Goal: Task Accomplishment & Management: Use online tool/utility

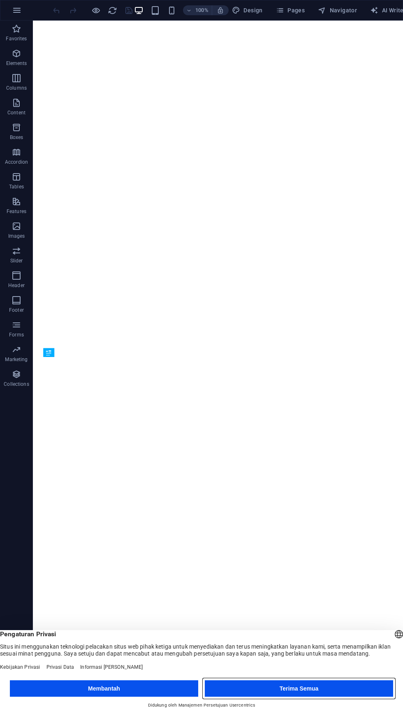
click at [269, 695] on button "Terima Semua" at bounding box center [299, 688] width 188 height 16
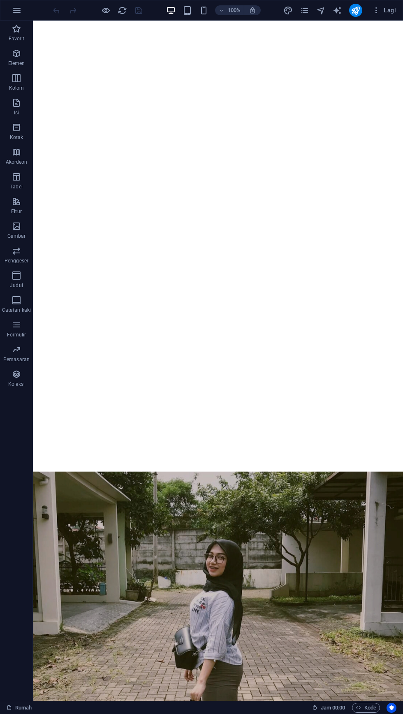
scroll to position [556, 0]
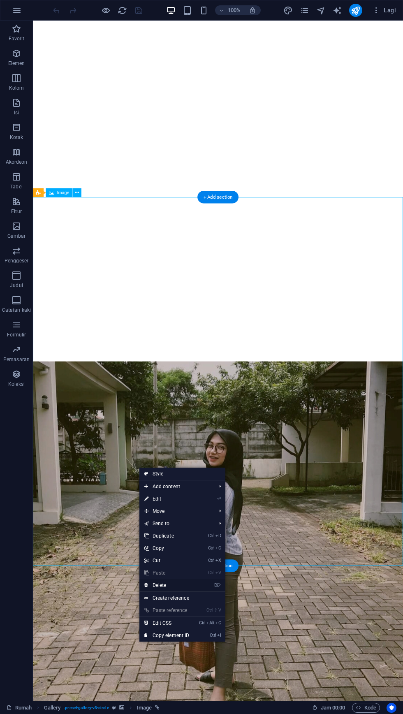
click at [150, 585] on link "⌦ Delete" at bounding box center [166, 585] width 55 height 12
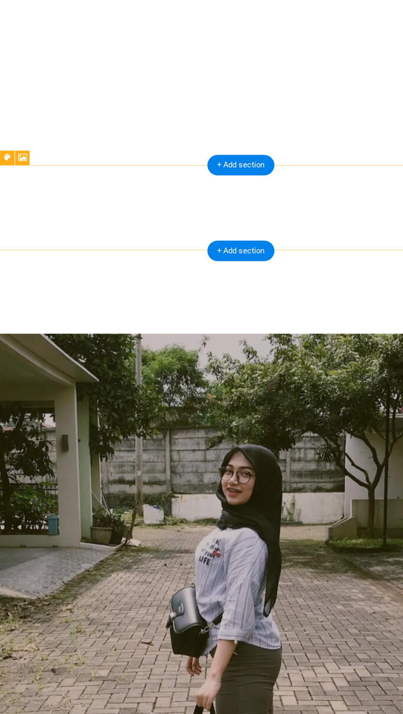
scroll to position [471, 0]
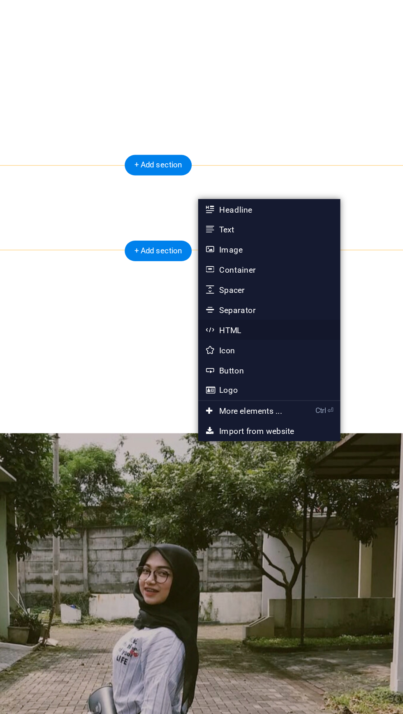
click at [267, 374] on link "HTML" at bounding box center [285, 374] width 87 height 12
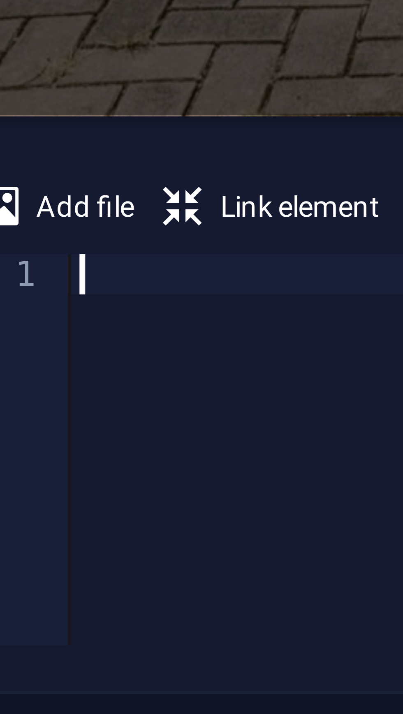
click at [210, 643] on div at bounding box center [299, 671] width 196 height 67
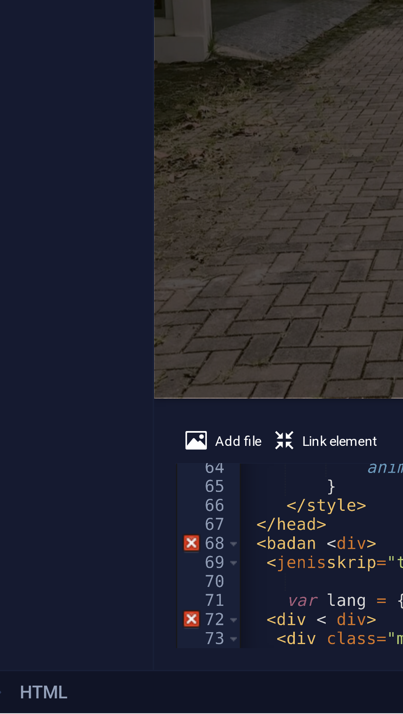
scroll to position [0, 0]
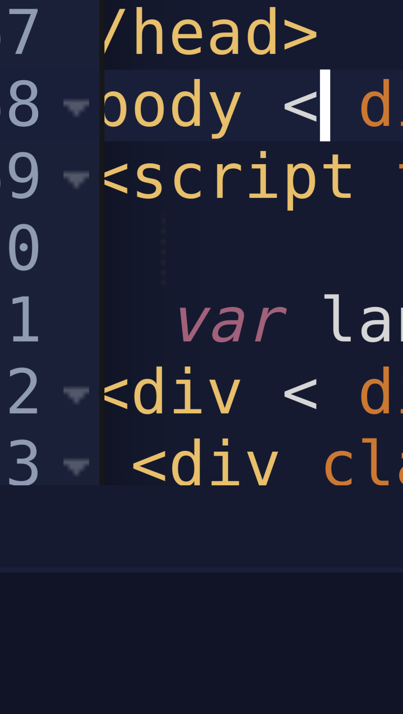
scroll to position [0, 8]
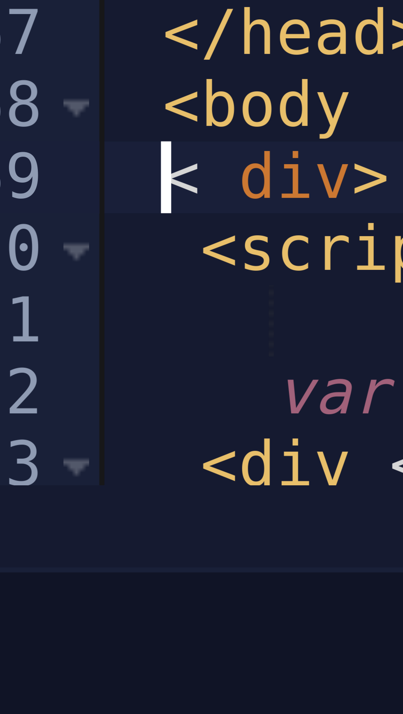
scroll to position [0, 0]
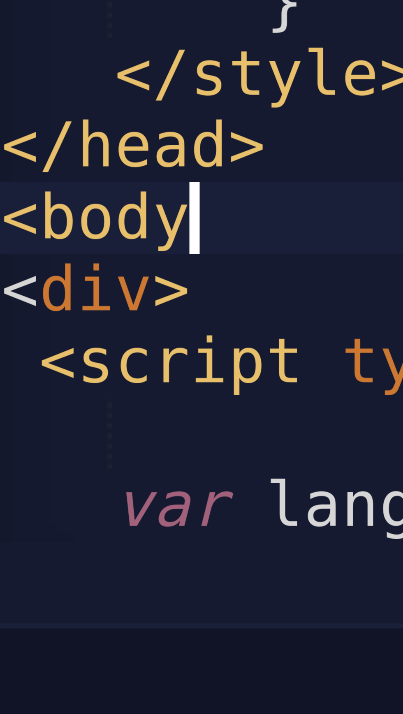
scroll to position [0, 0]
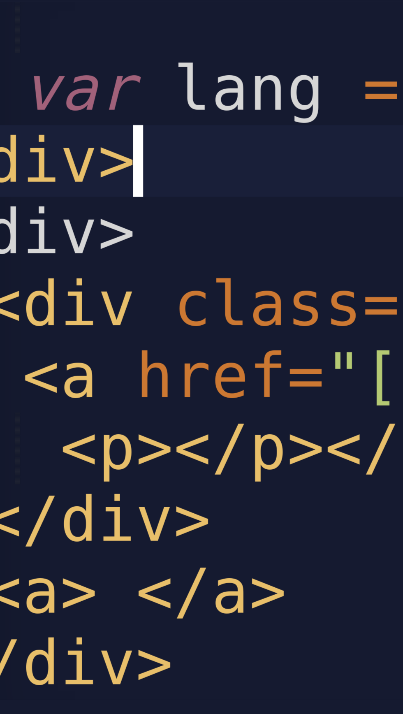
scroll to position [0, 1]
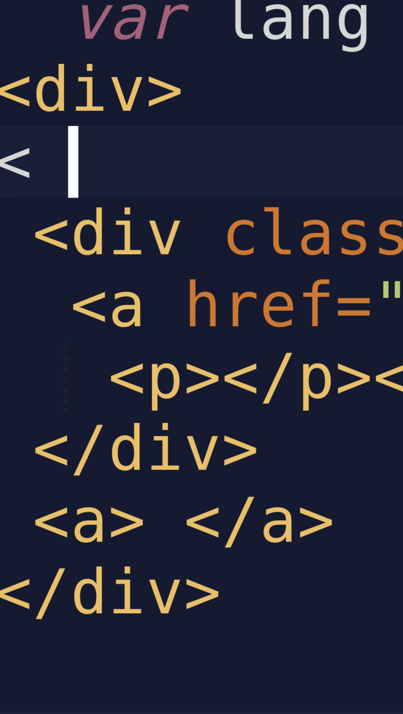
type textarea "<"
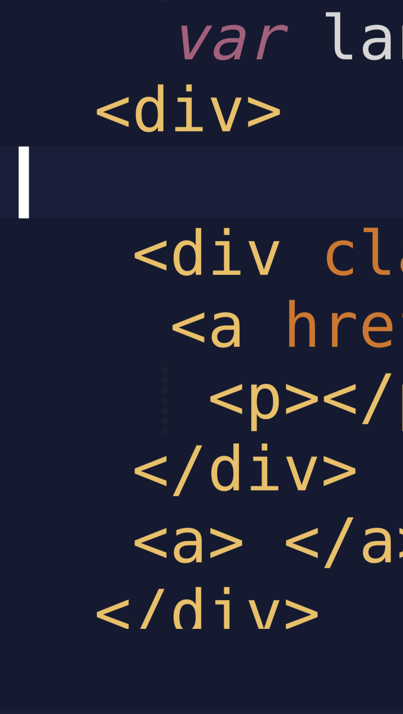
scroll to position [0, 0]
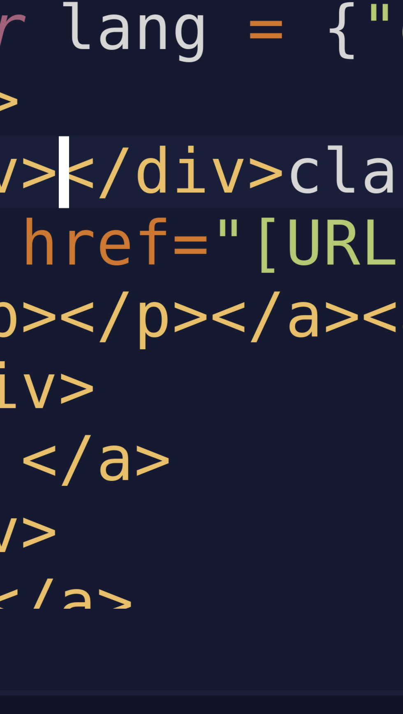
scroll to position [402, 0]
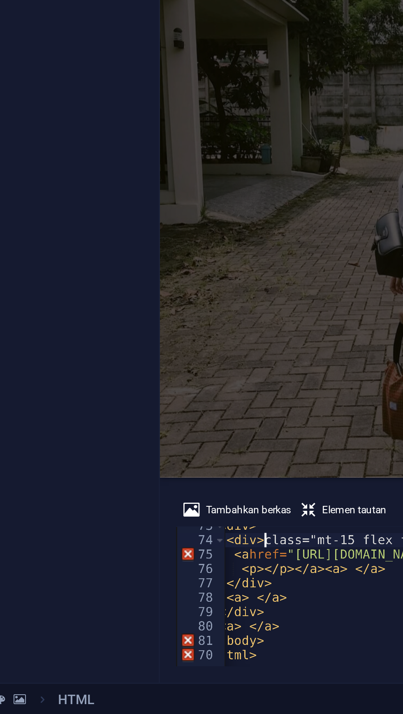
scroll to position [0, 10]
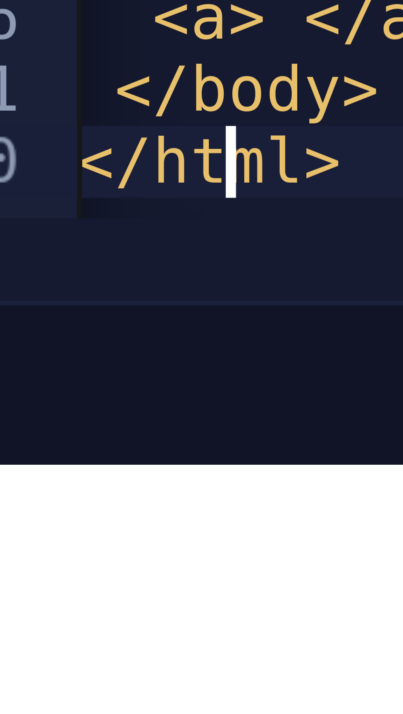
scroll to position [0, 2]
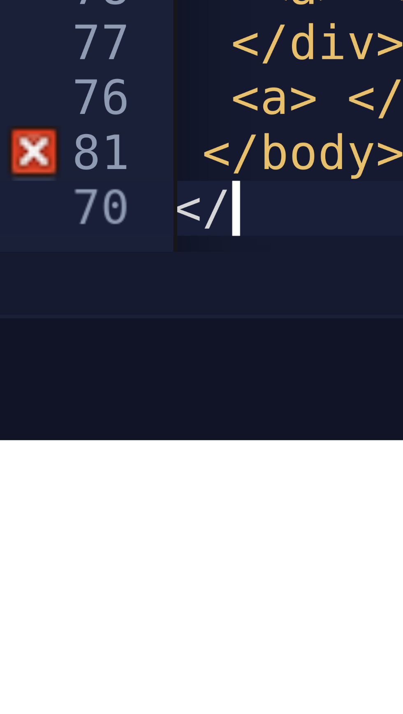
scroll to position [0, 0]
type textarea "<"
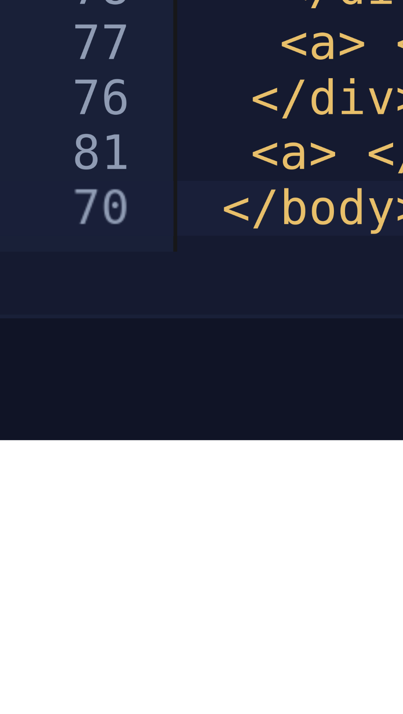
scroll to position [412, 0]
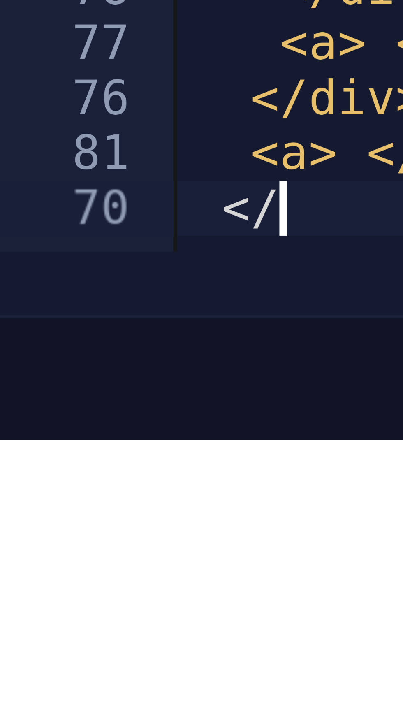
type textarea "<"
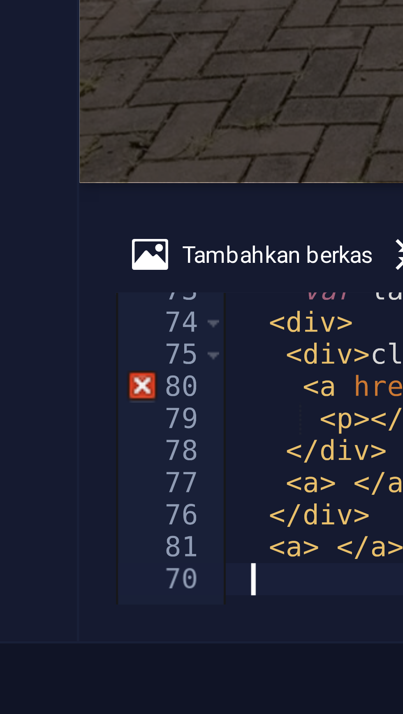
click at [185, 656] on div "80" at bounding box center [195, 655] width 20 height 6
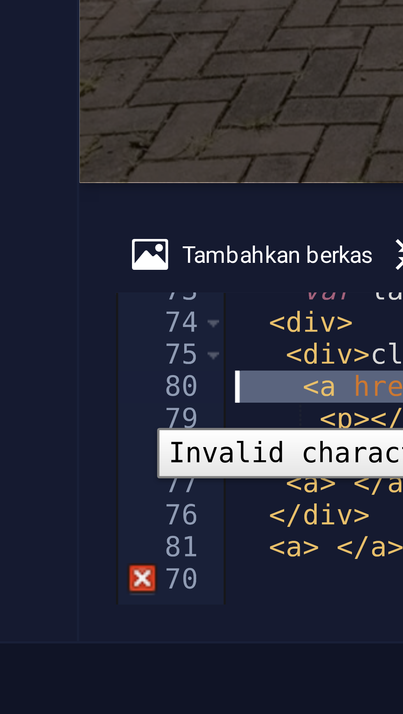
scroll to position [0, 0]
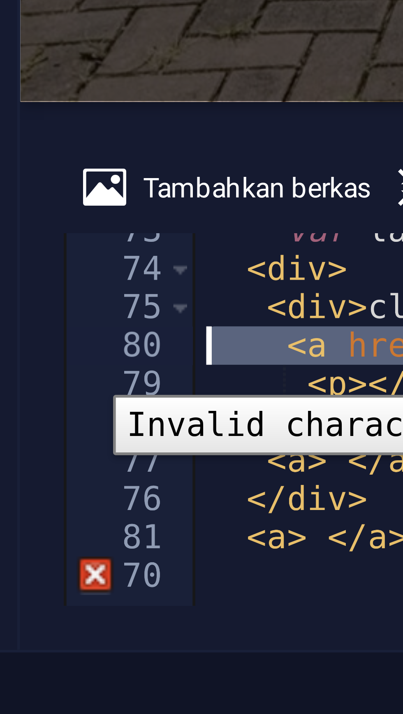
click at [186, 691] on div "70" at bounding box center [195, 690] width 20 height 6
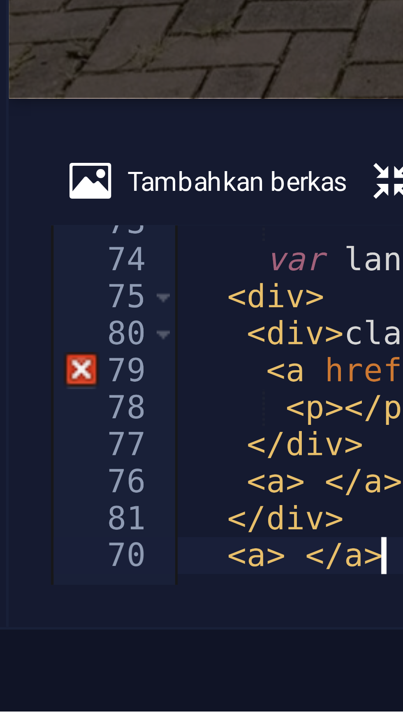
scroll to position [0, 0]
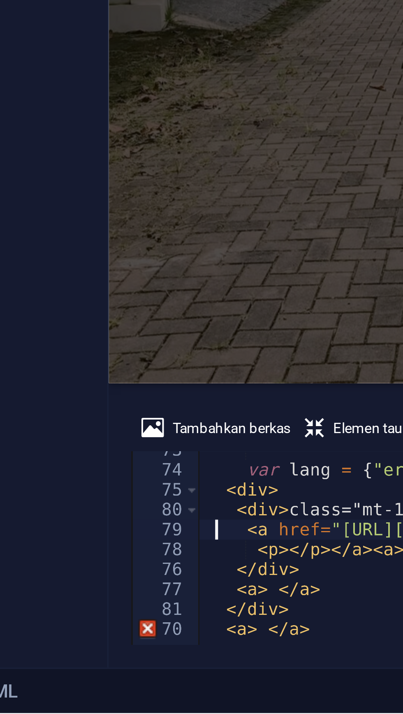
scroll to position [406, 0]
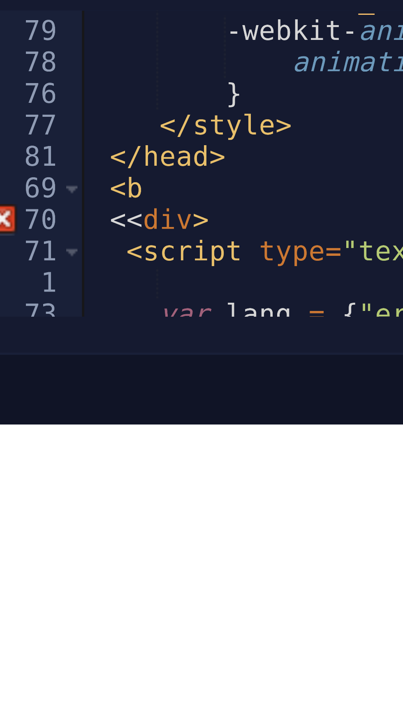
scroll to position [356, 0]
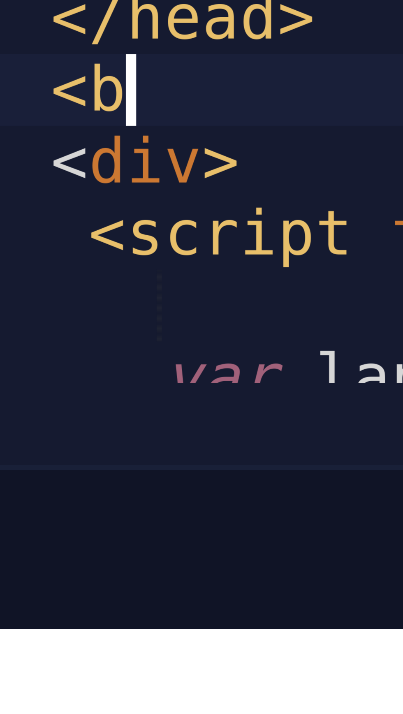
scroll to position [0, 0]
type textarea "<"
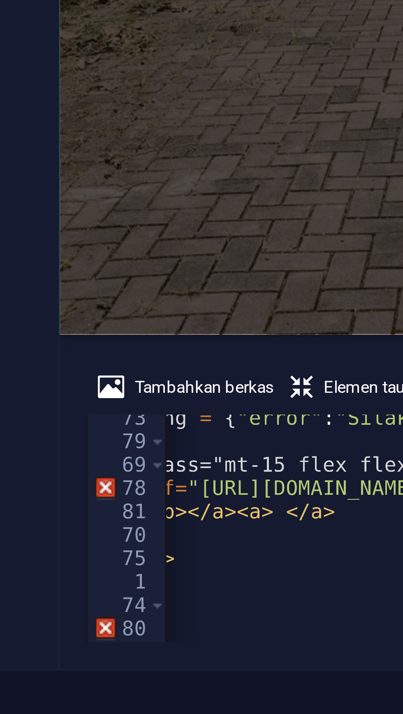
scroll to position [0, 38]
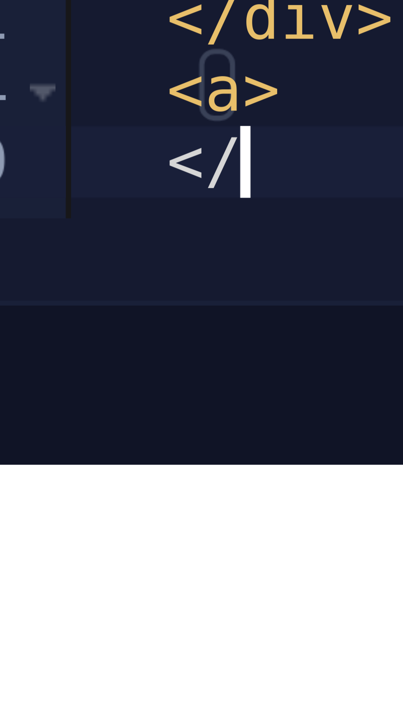
type textarea "<"
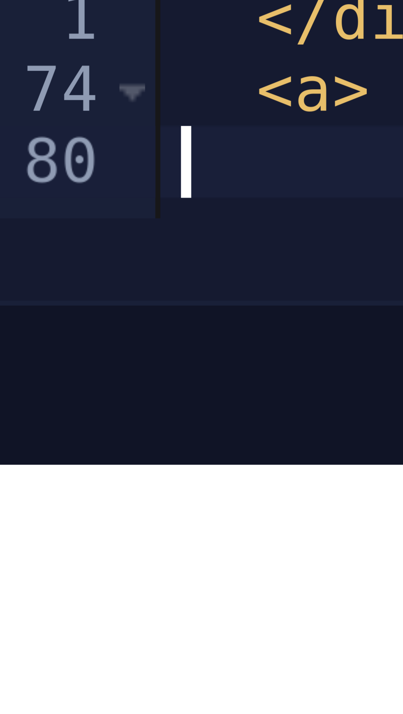
type textarea "<a>"
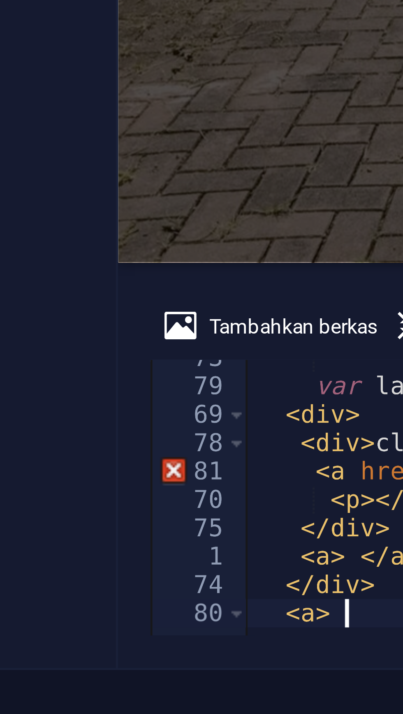
click at [186, 660] on div "81" at bounding box center [195, 661] width 20 height 6
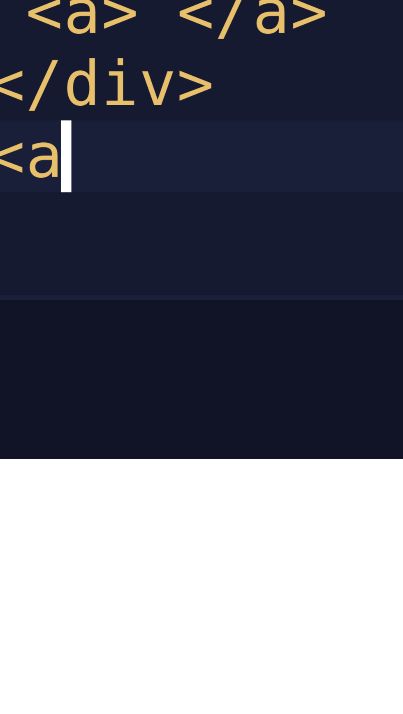
type textarea "<"
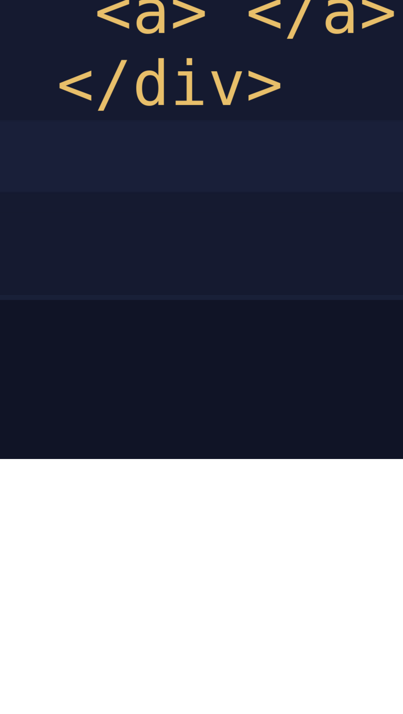
type textarea "</div>"
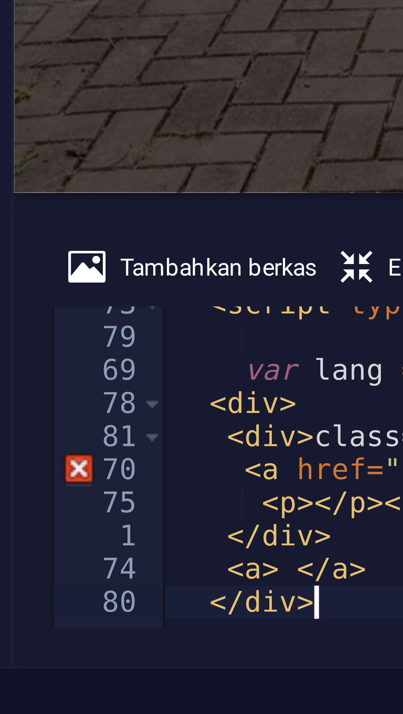
click at [186, 666] on div "70" at bounding box center [195, 667] width 20 height 6
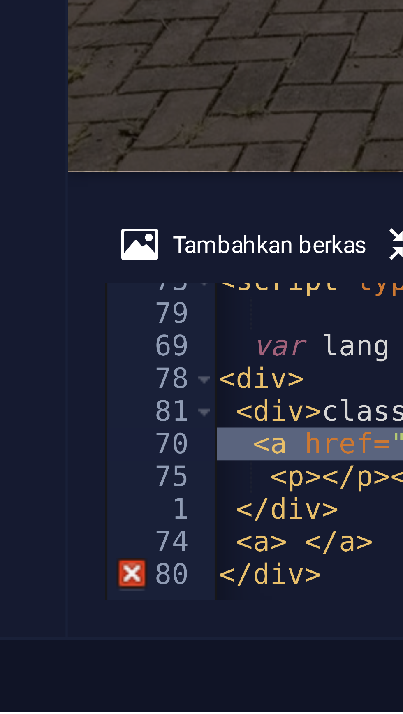
scroll to position [0, 7]
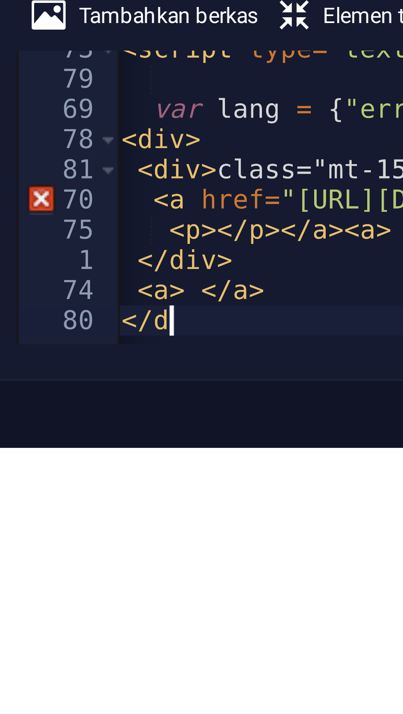
scroll to position [0, 0]
type textarea "<"
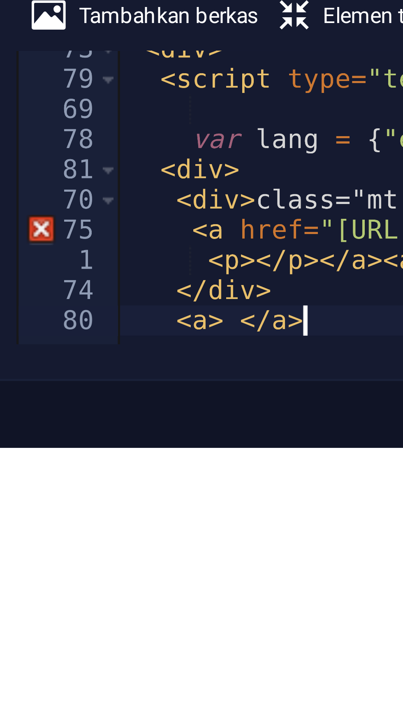
scroll to position [389, 0]
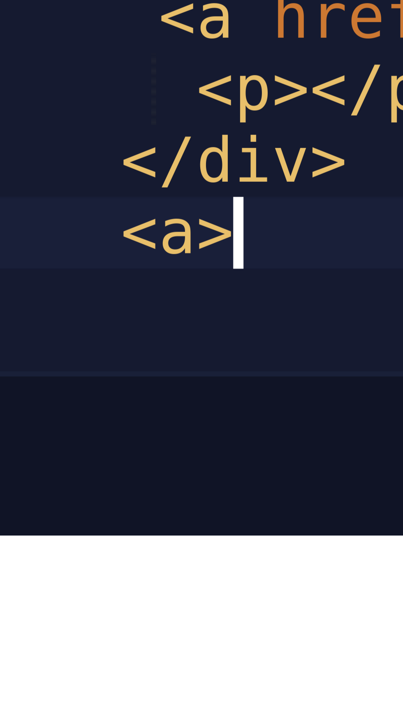
scroll to position [0, 1]
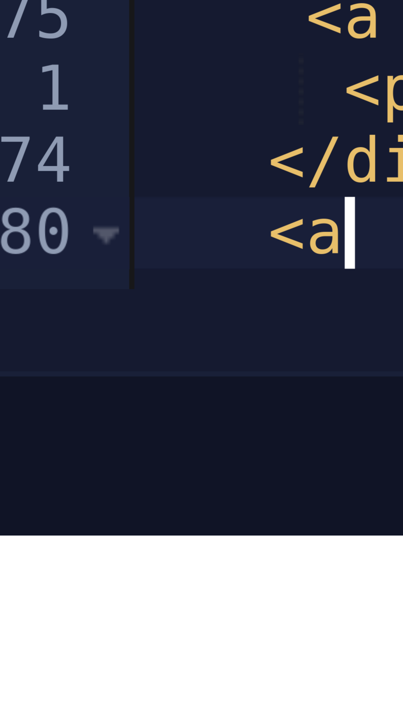
type textarea "<"
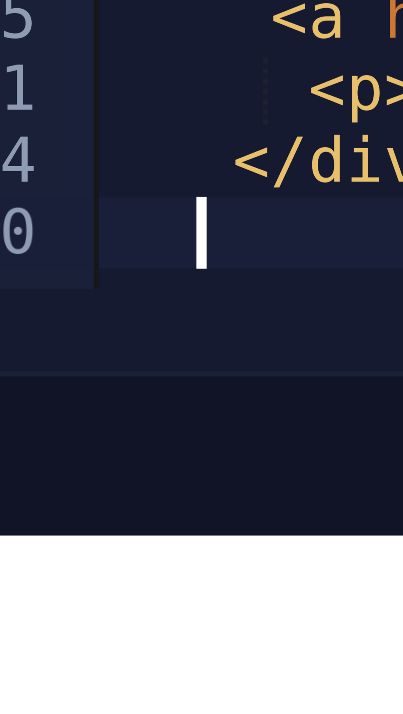
scroll to position [0, 0]
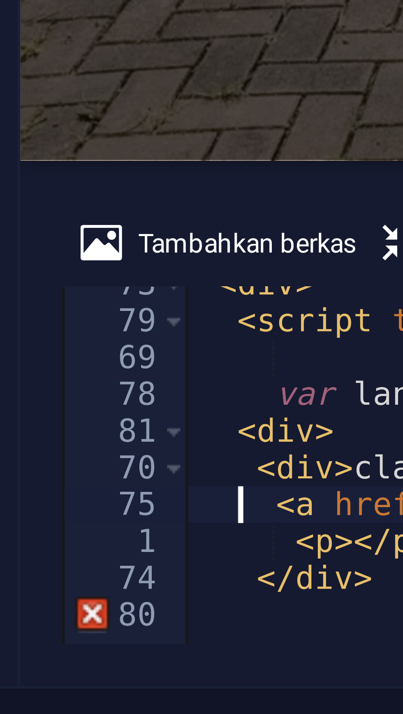
type textarea "<a href="[URL][DOMAIN_NAME]" target="_blank" rel="noopener noreferrer" class="b…"
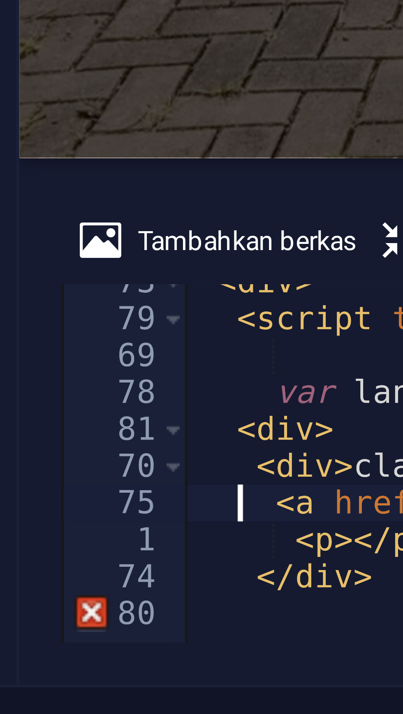
scroll to position [0, 0]
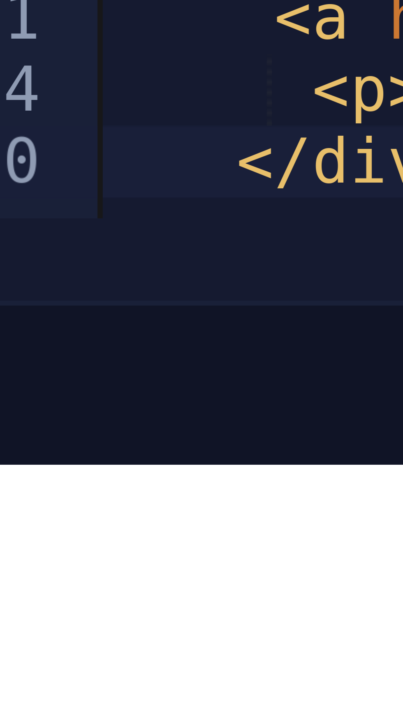
scroll to position [383, 0]
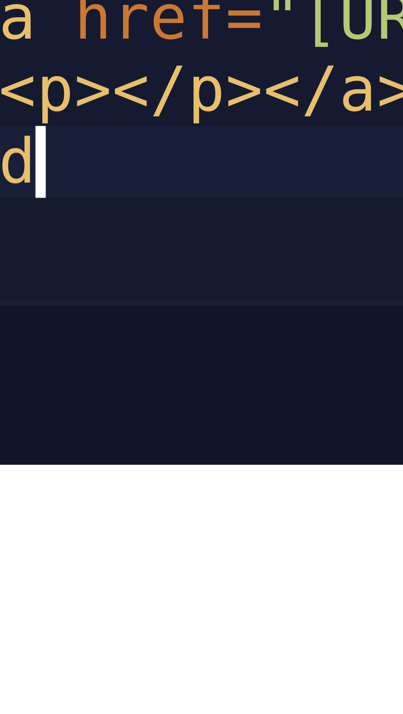
scroll to position [0, 0]
type textarea "<"
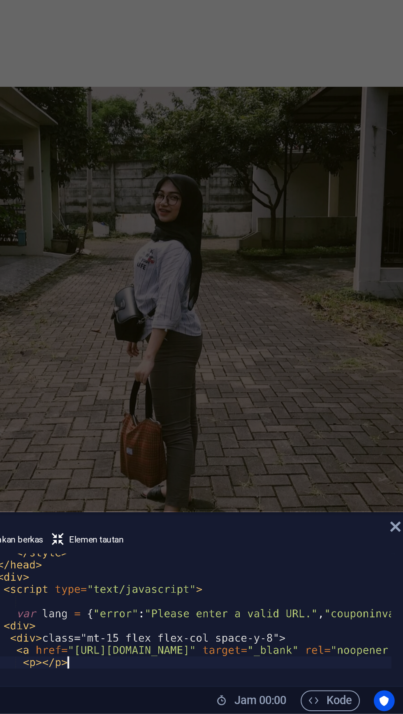
scroll to position [0, 0]
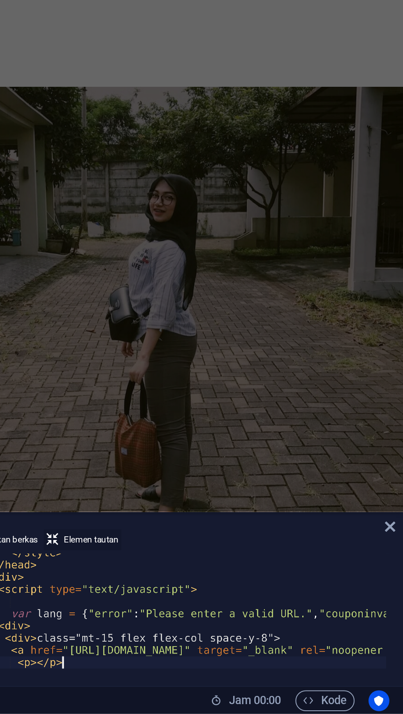
type textarea "<p></p>"
click at [239, 630] on icon at bounding box center [237, 632] width 6 height 10
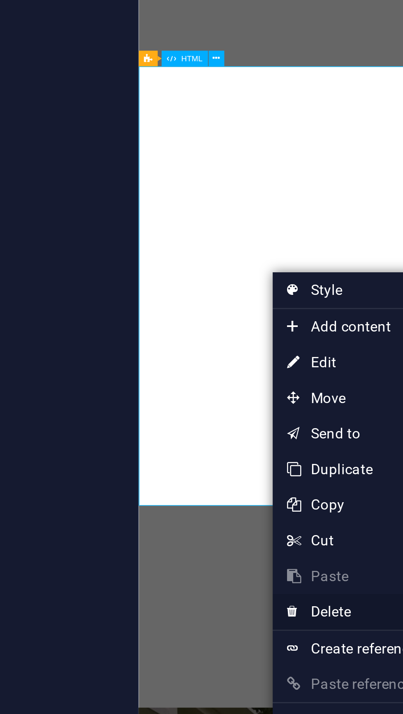
click at [244, 384] on link "⌦ Delete" at bounding box center [251, 384] width 55 height 12
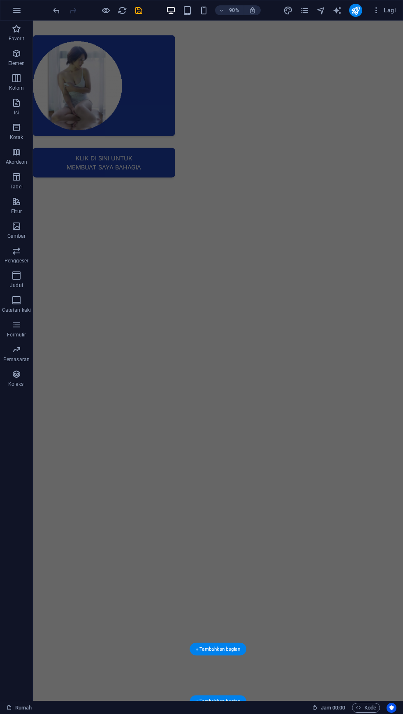
scroll to position [53, 0]
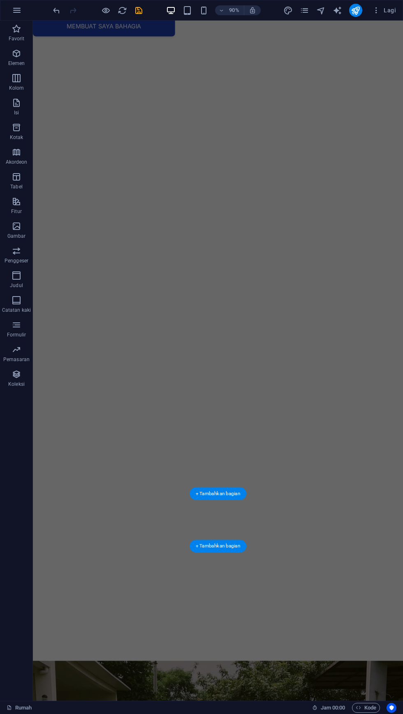
scroll to position [226, 0]
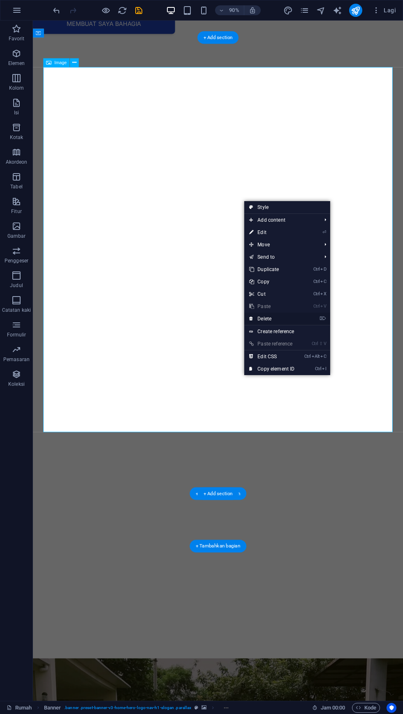
click at [268, 314] on link "⌦ Delete" at bounding box center [271, 318] width 55 height 12
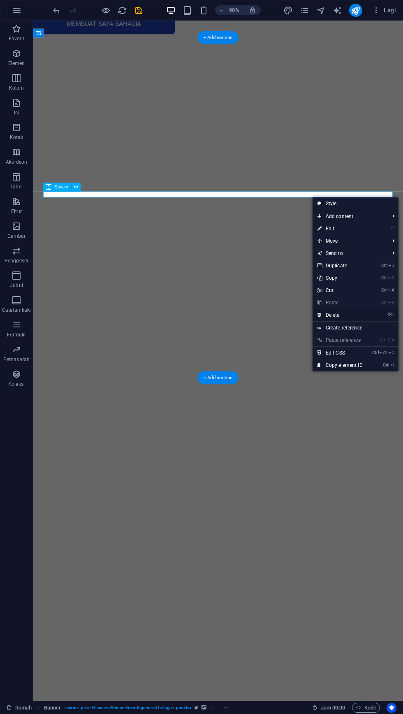
click at [344, 316] on link "⌦ Delete" at bounding box center [339, 315] width 55 height 12
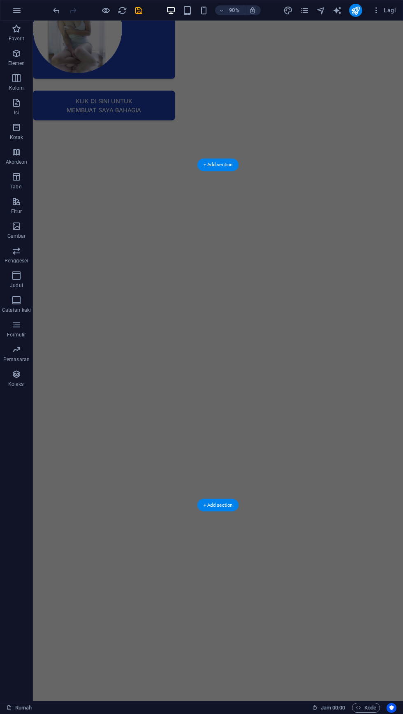
scroll to position [85, 0]
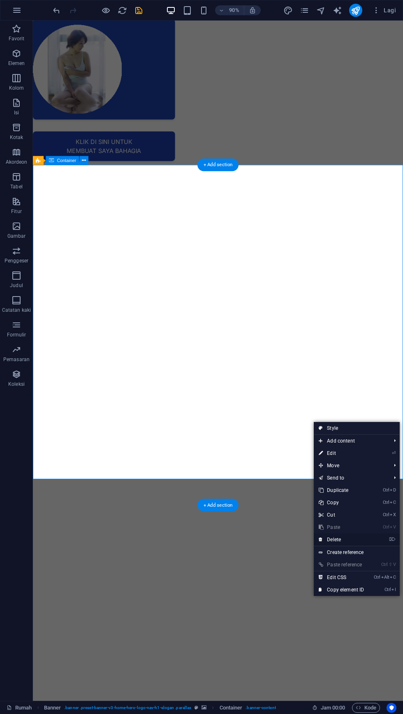
click at [342, 540] on link "⌦ Delete" at bounding box center [341, 539] width 55 height 12
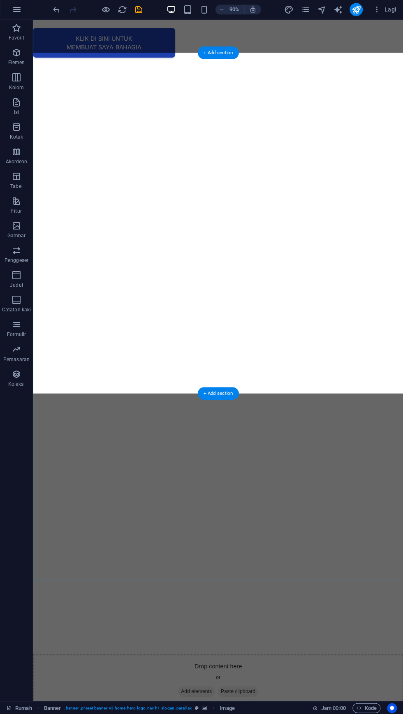
scroll to position [208, 0]
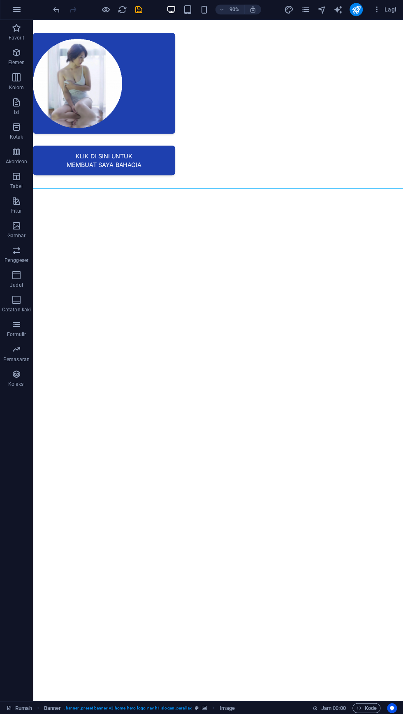
scroll to position [30, 0]
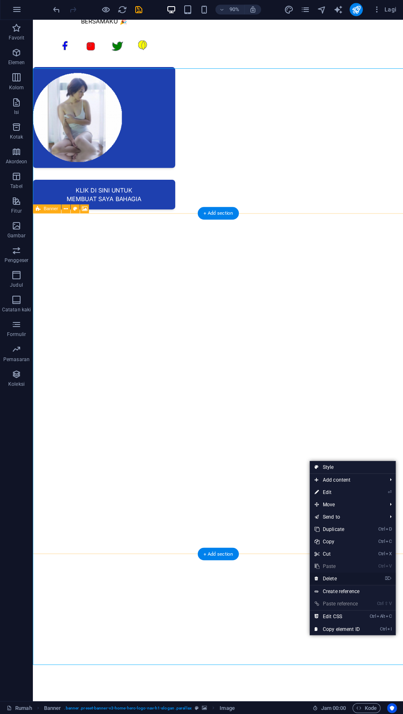
click at [330, 578] on link "⌦ Delete" at bounding box center [336, 578] width 55 height 12
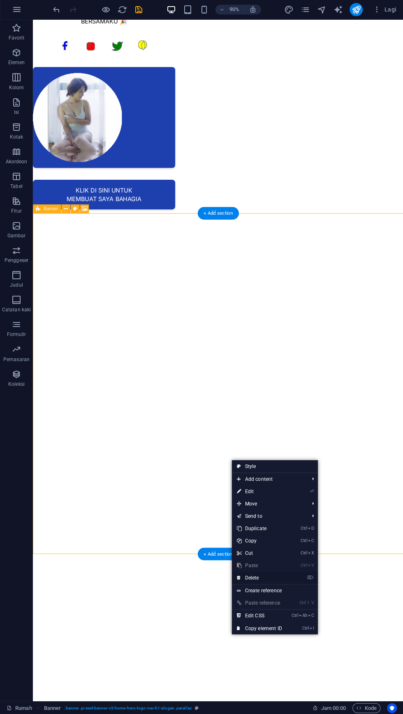
click at [254, 573] on link "⌦ Delete" at bounding box center [258, 577] width 55 height 12
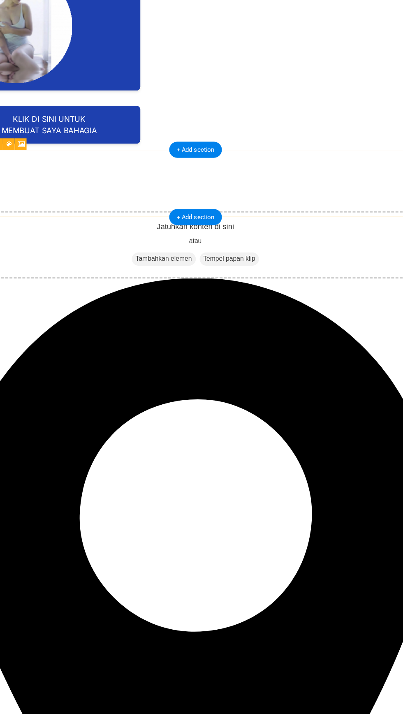
scroll to position [29, 0]
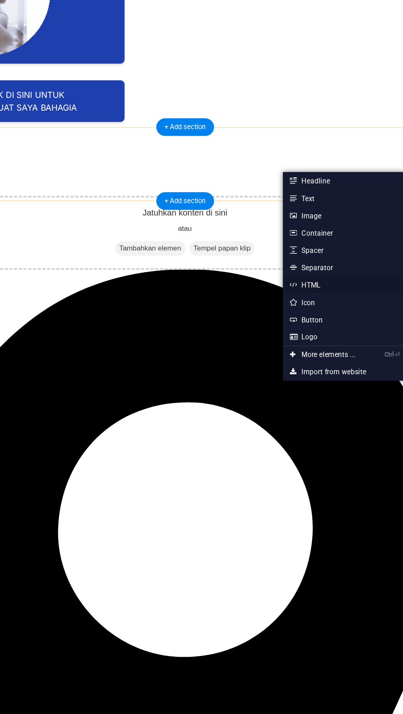
click at [310, 326] on link "HTML" at bounding box center [330, 327] width 87 height 12
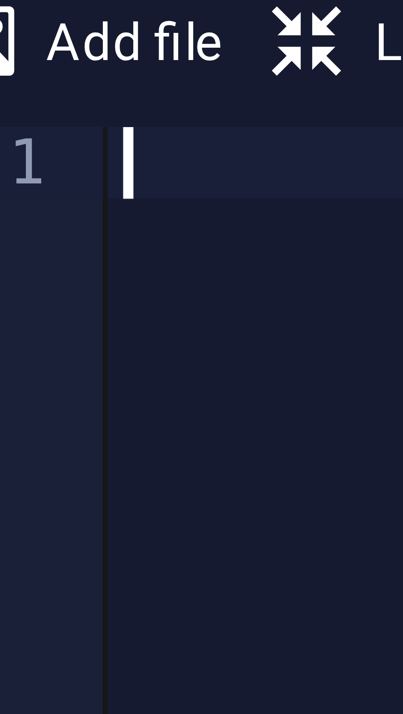
paste textarea "</html>"
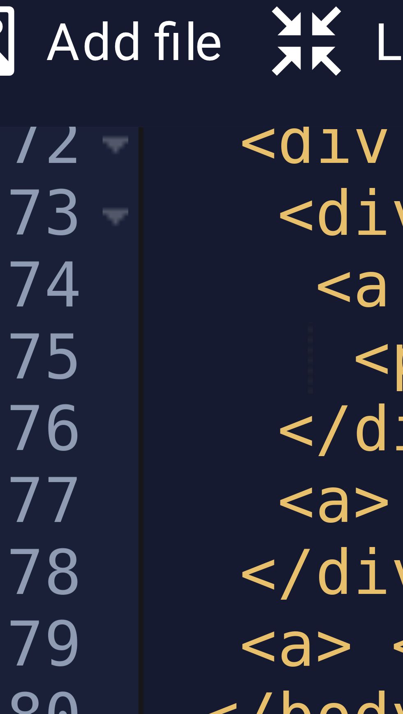
type textarea "</html>"
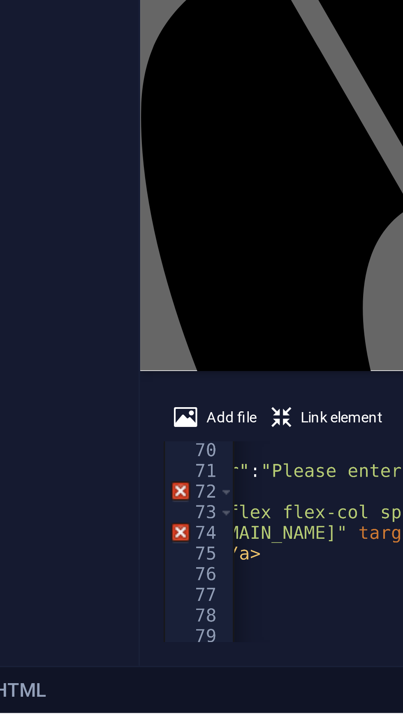
scroll to position [0, 67]
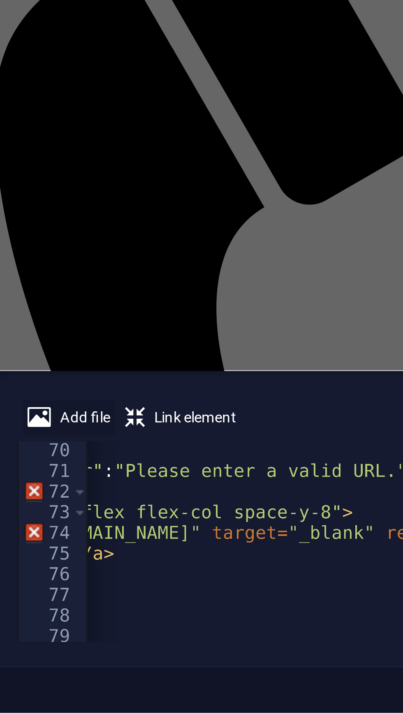
click at [193, 633] on icon at bounding box center [190, 632] width 7 height 10
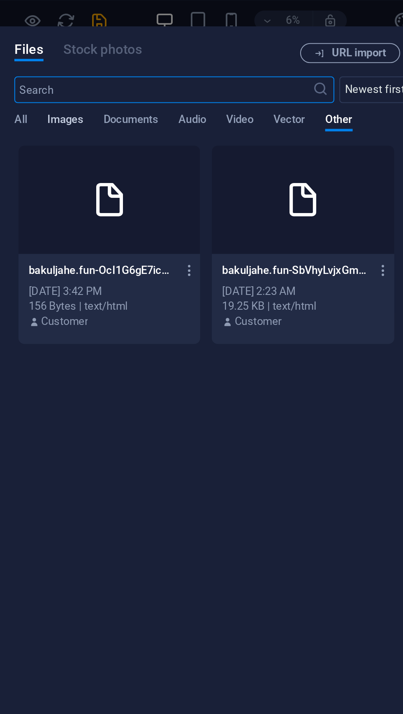
click at [127, 60] on span "Images" at bounding box center [122, 60] width 18 height 12
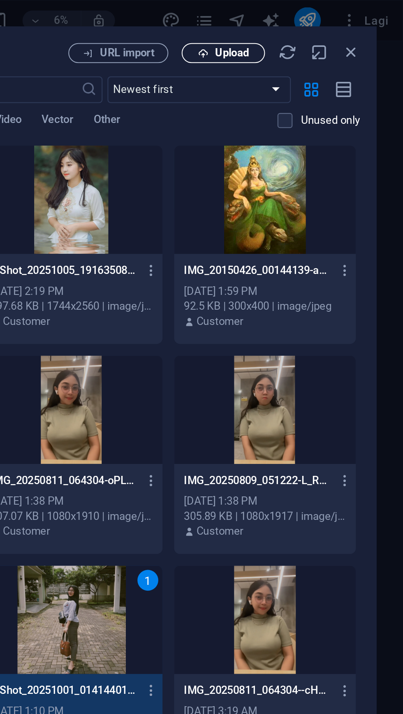
click at [315, 26] on span "Upload" at bounding box center [318, 26] width 17 height 5
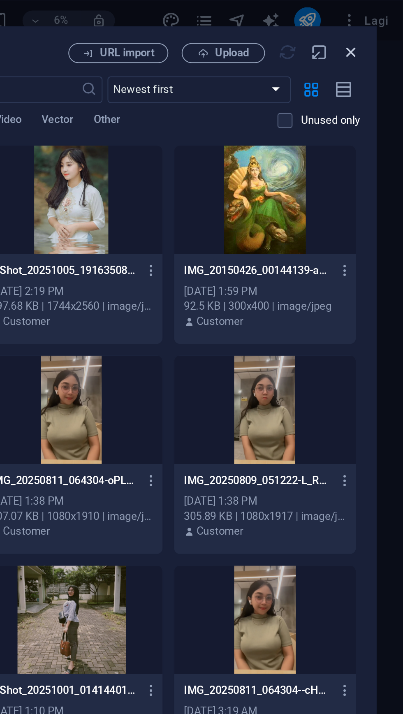
click at [377, 25] on icon "button" at bounding box center [376, 25] width 9 height 9
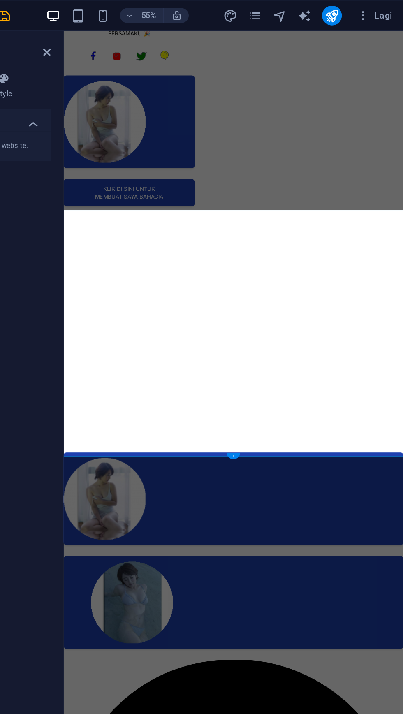
scroll to position [0, 0]
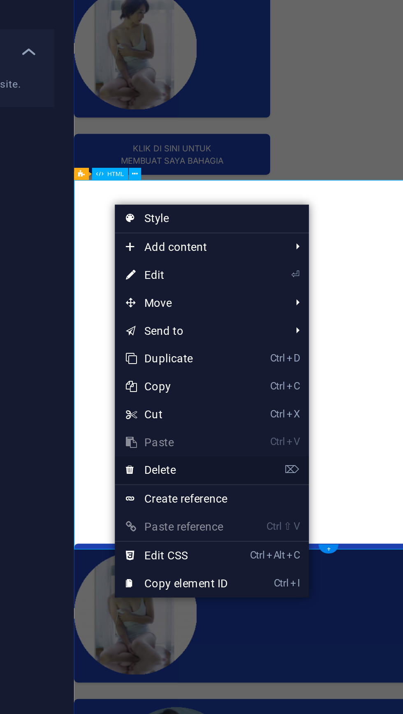
click at [221, 268] on link "⌦ Delete" at bounding box center [223, 267] width 55 height 12
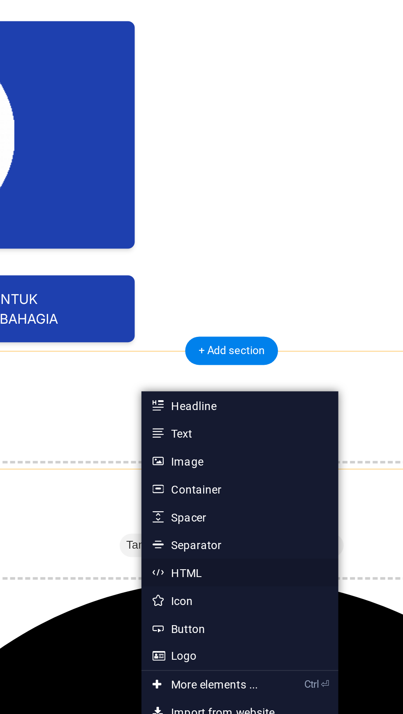
click at [186, 314] on icon at bounding box center [185, 313] width 4 height 12
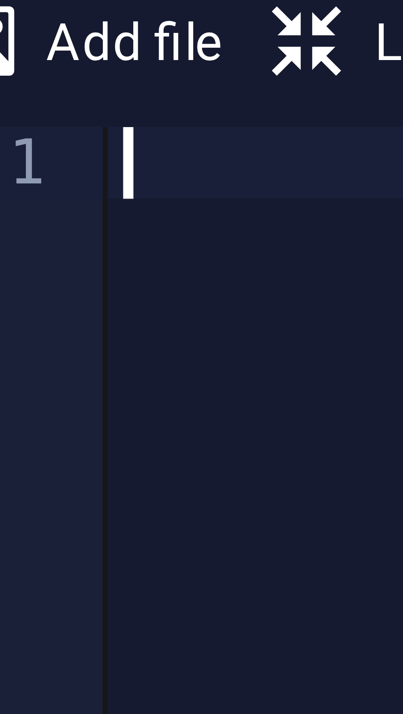
paste textarea "</html>"
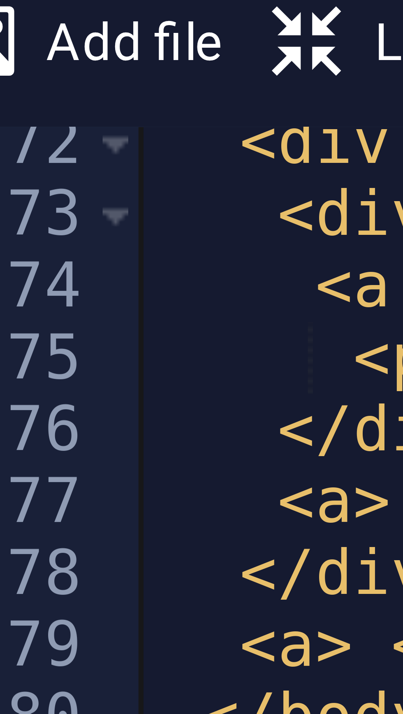
type textarea "</html>"
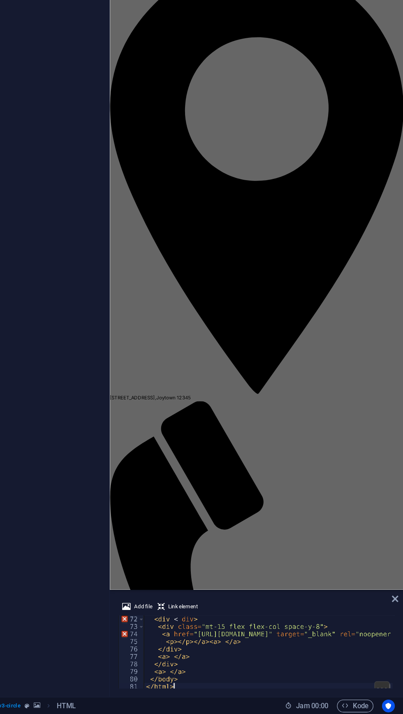
scroll to position [212, 0]
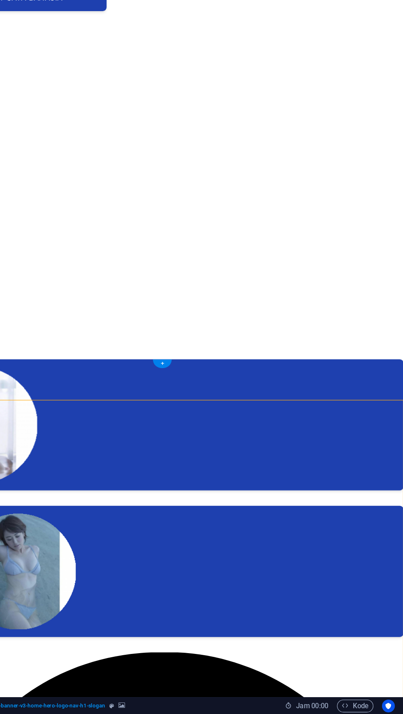
scroll to position [70, 0]
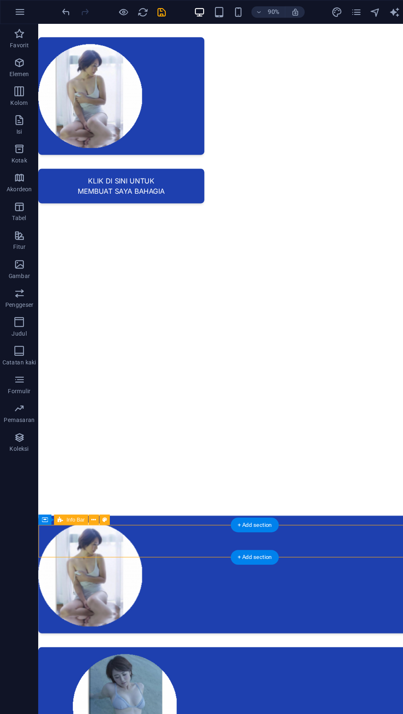
scroll to position [66, 0]
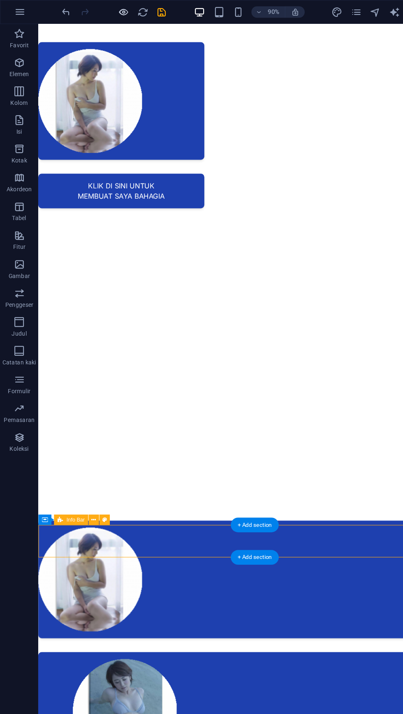
click at [104, 12] on icon "button" at bounding box center [105, 10] width 9 height 9
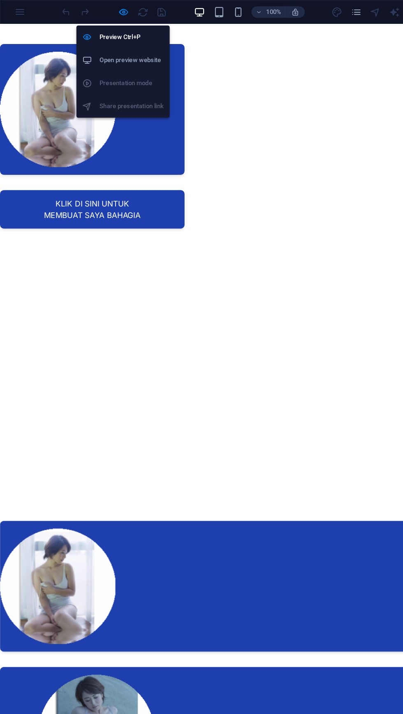
click at [120, 49] on h6 "Open preview website" at bounding box center [112, 51] width 55 height 10
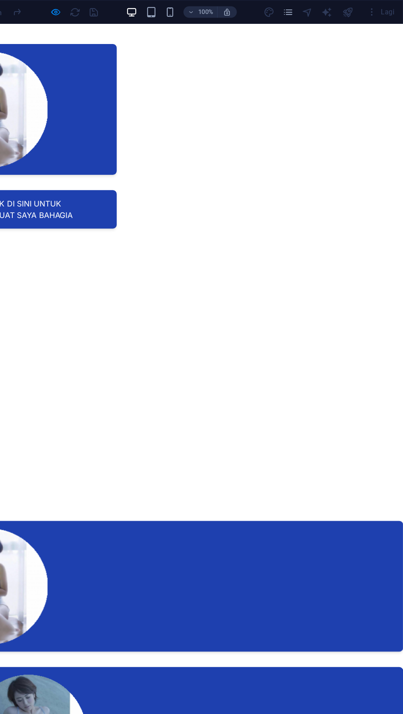
scroll to position [0, 0]
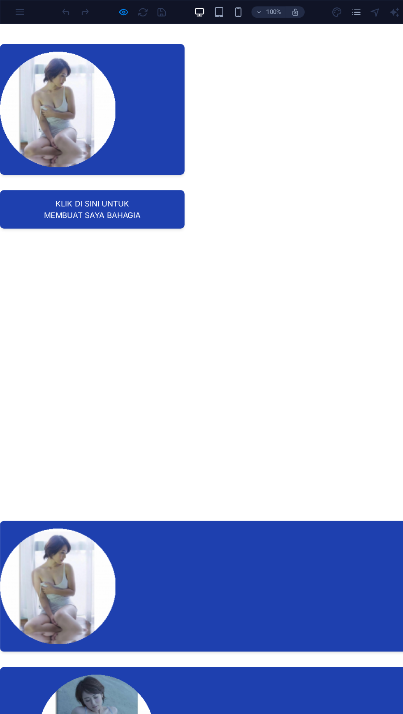
click at [260, 18] on div "100% Lagi" at bounding box center [201, 10] width 402 height 20
click at [259, 14] on button "button" at bounding box center [252, 10] width 16 height 10
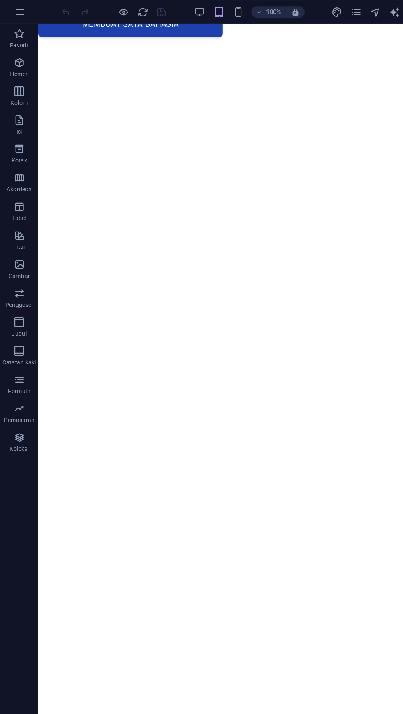
scroll to position [227, 0]
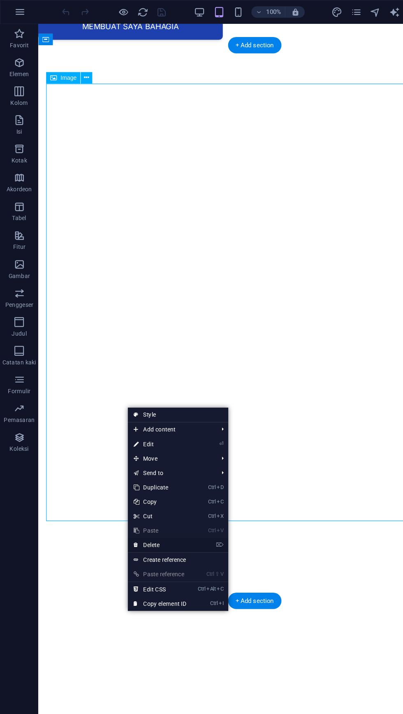
click at [118, 465] on icon at bounding box center [116, 466] width 4 height 12
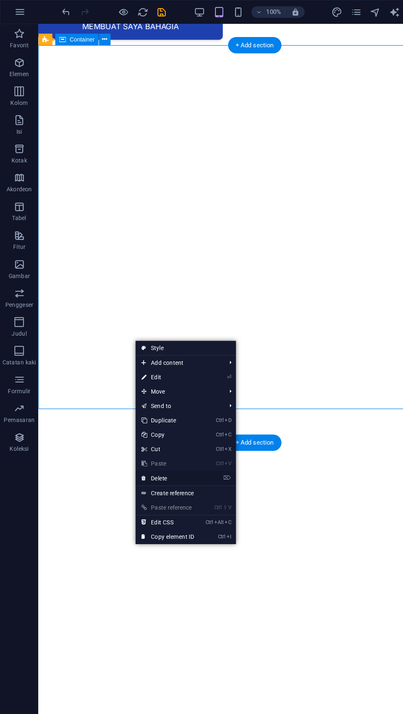
click at [129, 413] on link "⌦ Delete" at bounding box center [143, 409] width 55 height 12
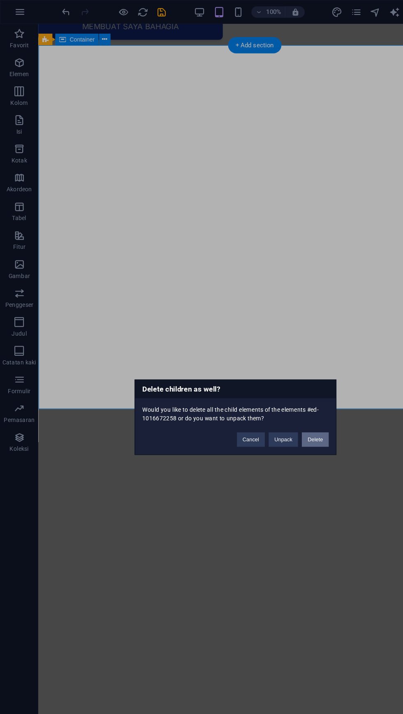
click at [279, 376] on button "Delete" at bounding box center [269, 376] width 23 height 12
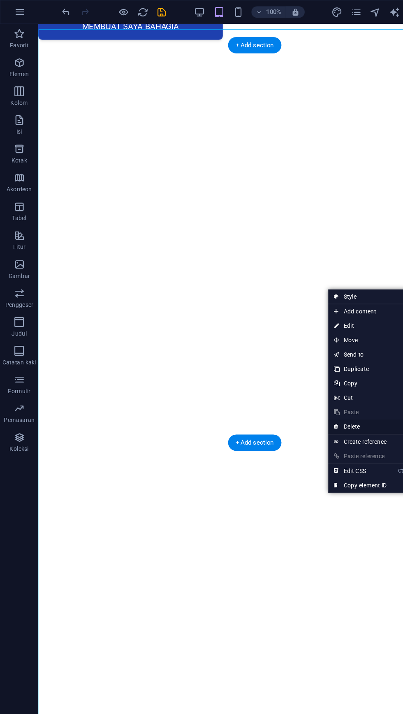
click at [310, 366] on link "⌦ Delete" at bounding box center [308, 365] width 55 height 12
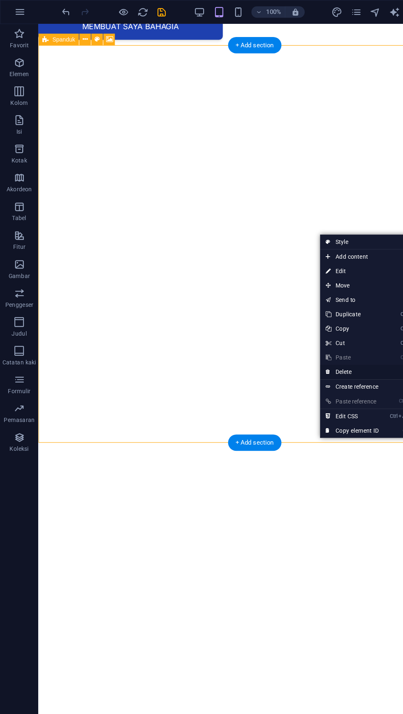
click at [298, 315] on link "⌦ Delete" at bounding box center [301, 318] width 55 height 12
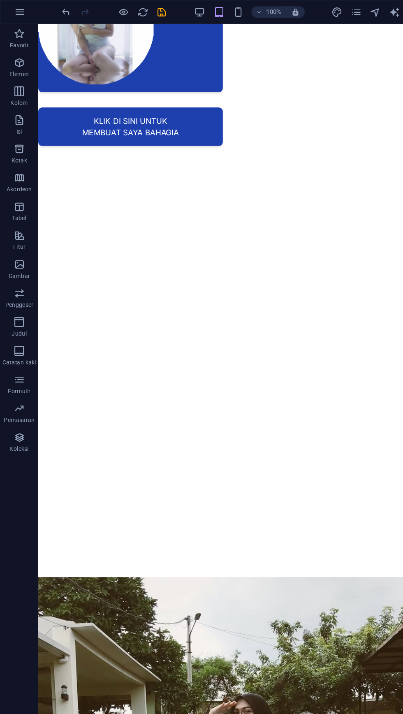
scroll to position [157, 0]
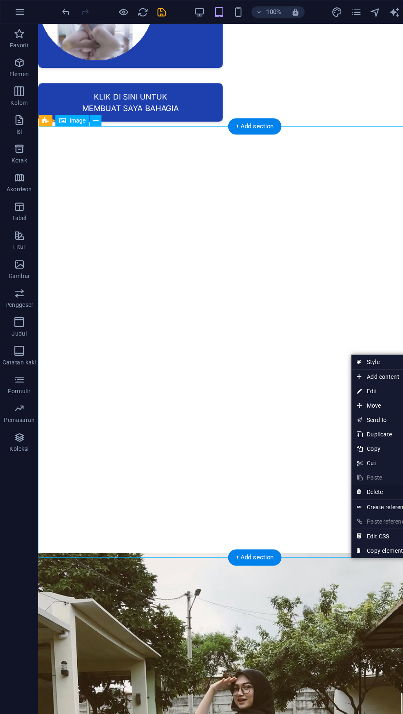
click at [324, 420] on link "⌦ Delete" at bounding box center [328, 421] width 55 height 12
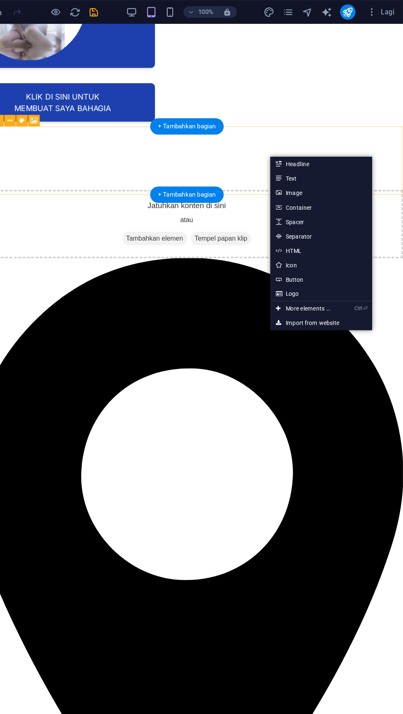
scroll to position [0, 0]
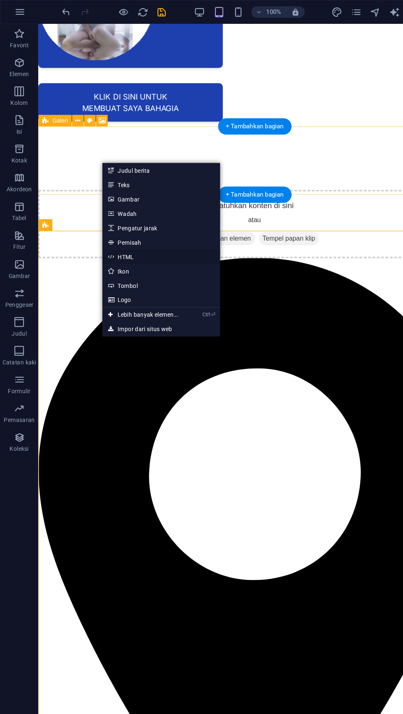
click at [114, 219] on link "HTML" at bounding box center [138, 219] width 101 height 12
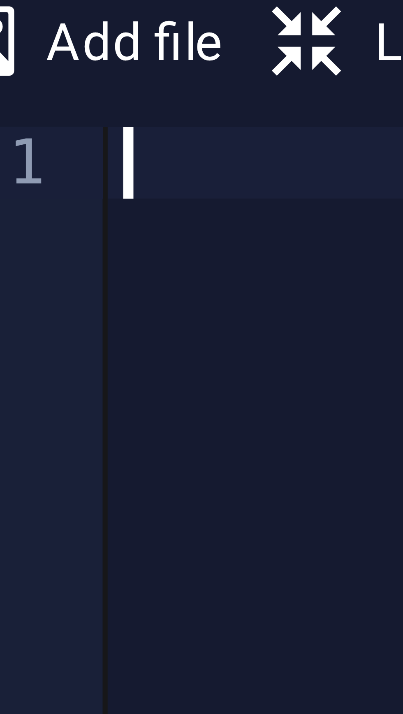
paste textarea "</html>"
type textarea "</html>"
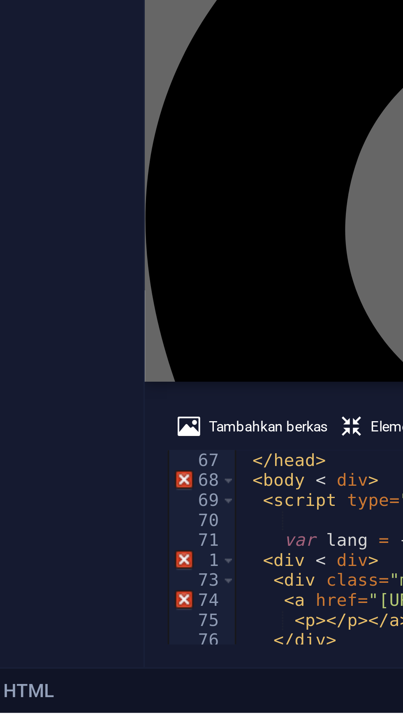
scroll to position [380, 0]
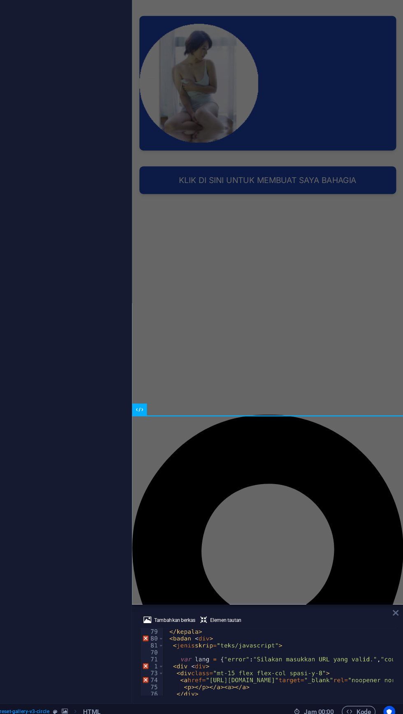
click at [396, 625] on icon at bounding box center [396, 625] width 5 height 7
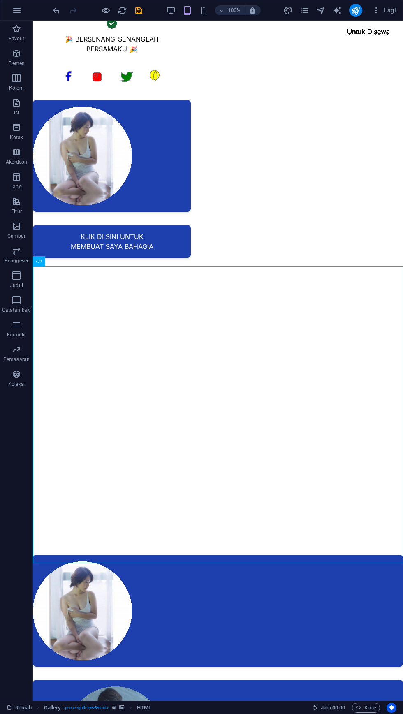
scroll to position [0, 0]
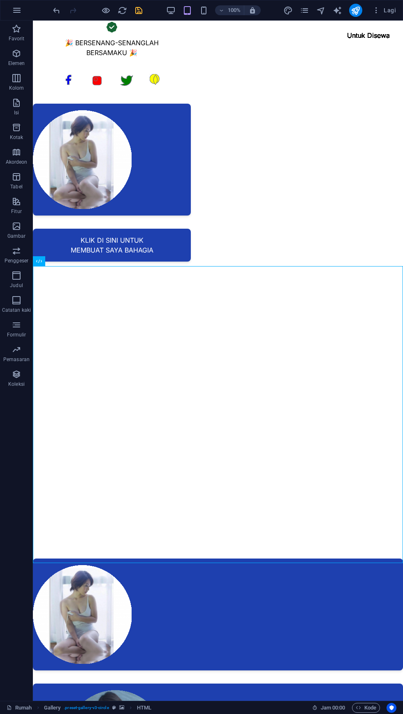
click at [138, 9] on icon "menyimpan" at bounding box center [138, 10] width 9 height 9
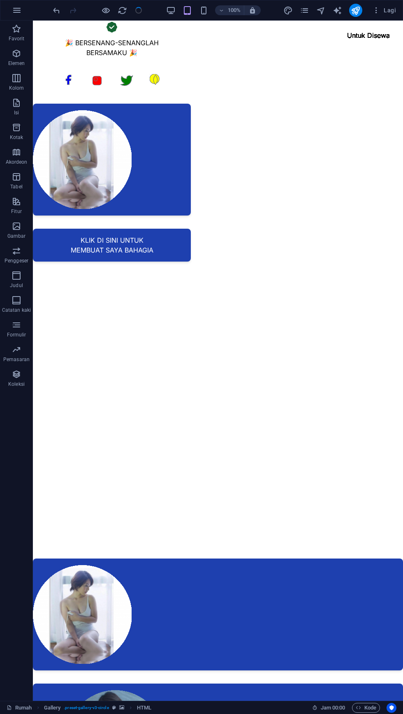
checkbox input "false"
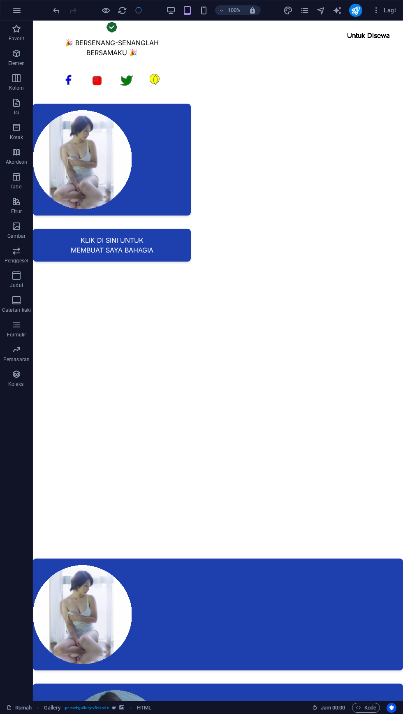
checkbox input "false"
click at [25, 3] on div "100% Lagi" at bounding box center [201, 10] width 402 height 20
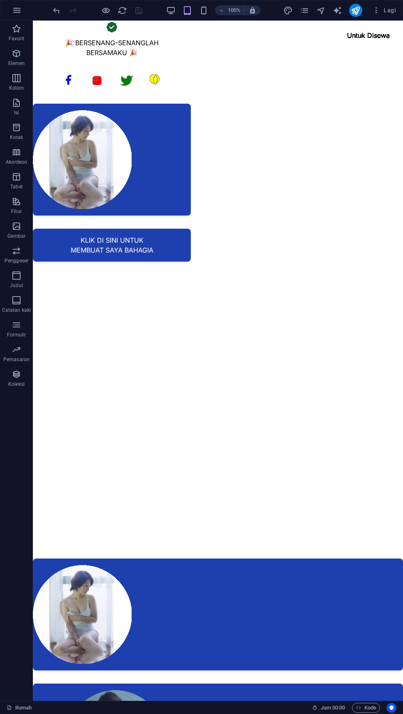
click at [28, 2] on div "100% Lagi" at bounding box center [201, 10] width 402 height 20
click at [17, 8] on icon "button" at bounding box center [17, 10] width 10 height 10
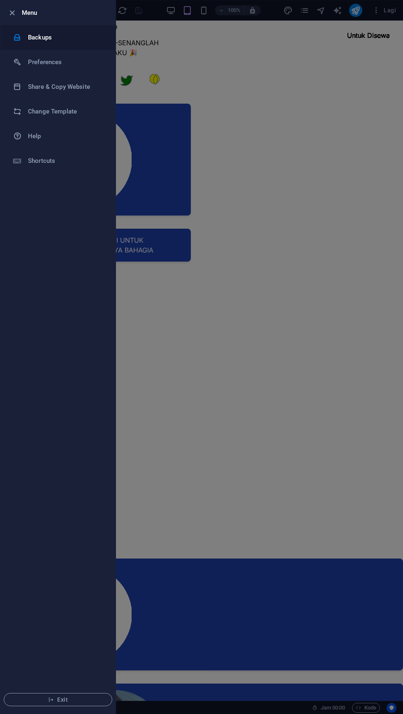
click at [58, 39] on h6 "Backups" at bounding box center [66, 37] width 76 height 10
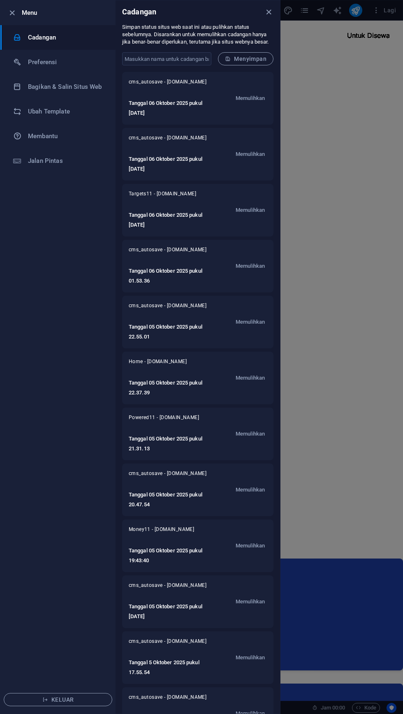
click at [384, 137] on div at bounding box center [201, 357] width 403 height 714
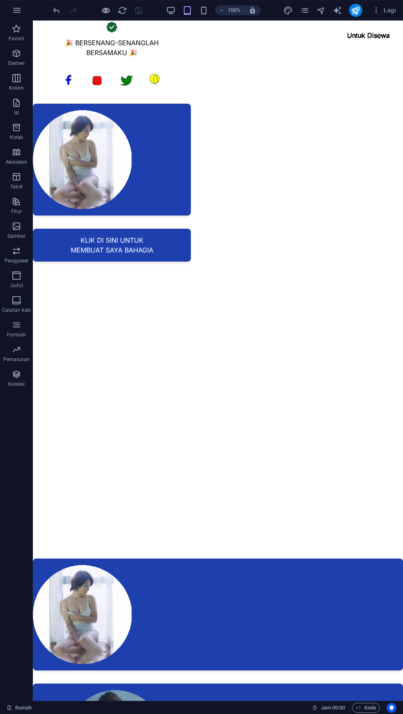
click at [107, 9] on icon "button" at bounding box center [105, 10] width 9 height 9
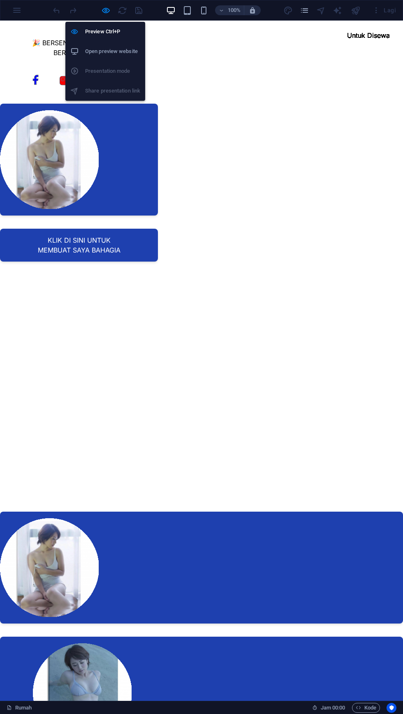
click at [124, 50] on h6 "Open preview website" at bounding box center [112, 51] width 55 height 10
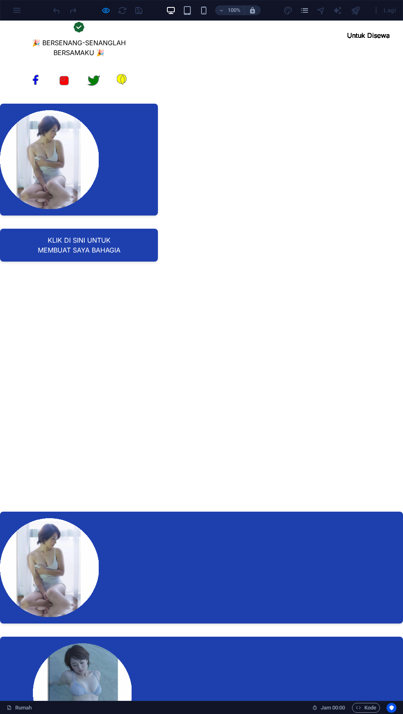
click at [108, 8] on icon "button" at bounding box center [105, 10] width 9 height 9
click at [118, 9] on icon "isi ulang" at bounding box center [122, 10] width 9 height 9
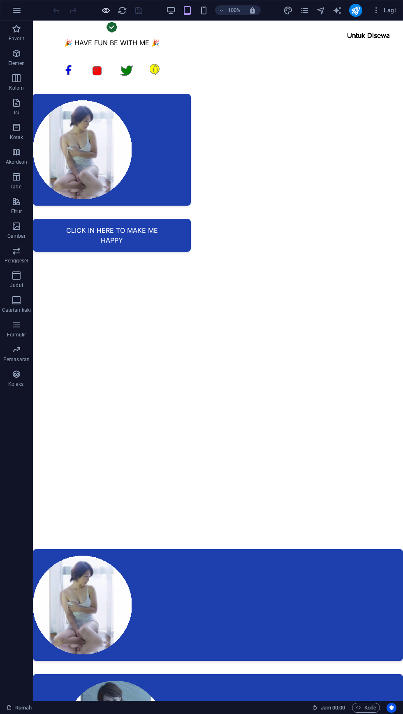
click at [105, 12] on icon "button" at bounding box center [105, 10] width 9 height 9
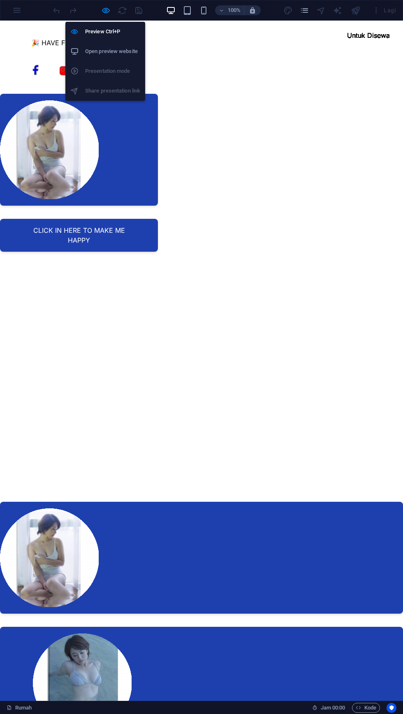
click at [140, 55] on h6 "Open preview website" at bounding box center [112, 51] width 55 height 10
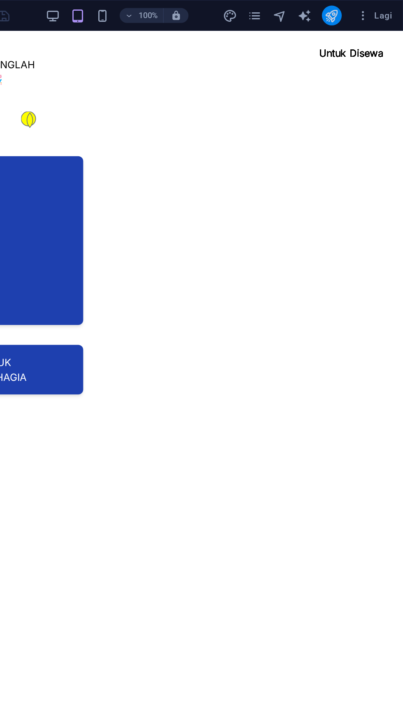
click at [354, 12] on icon "menerbitkan" at bounding box center [355, 10] width 9 height 9
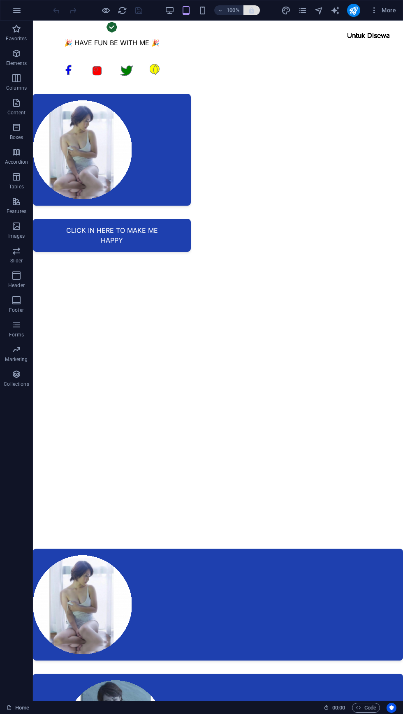
click at [252, 12] on icon "button" at bounding box center [251, 10] width 7 height 7
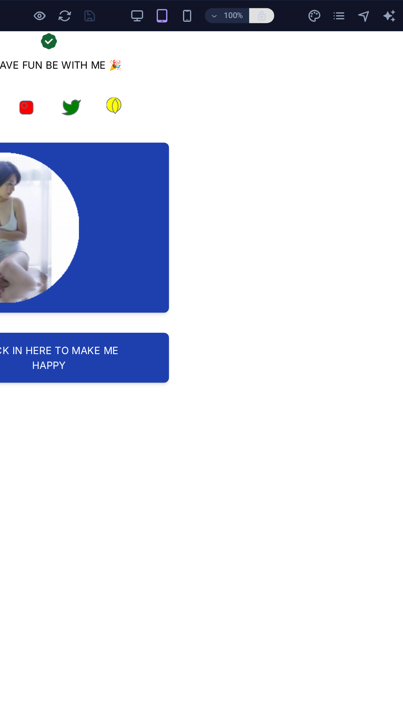
click at [252, 9] on icon "button" at bounding box center [251, 10] width 7 height 7
